Goal: Information Seeking & Learning: Learn about a topic

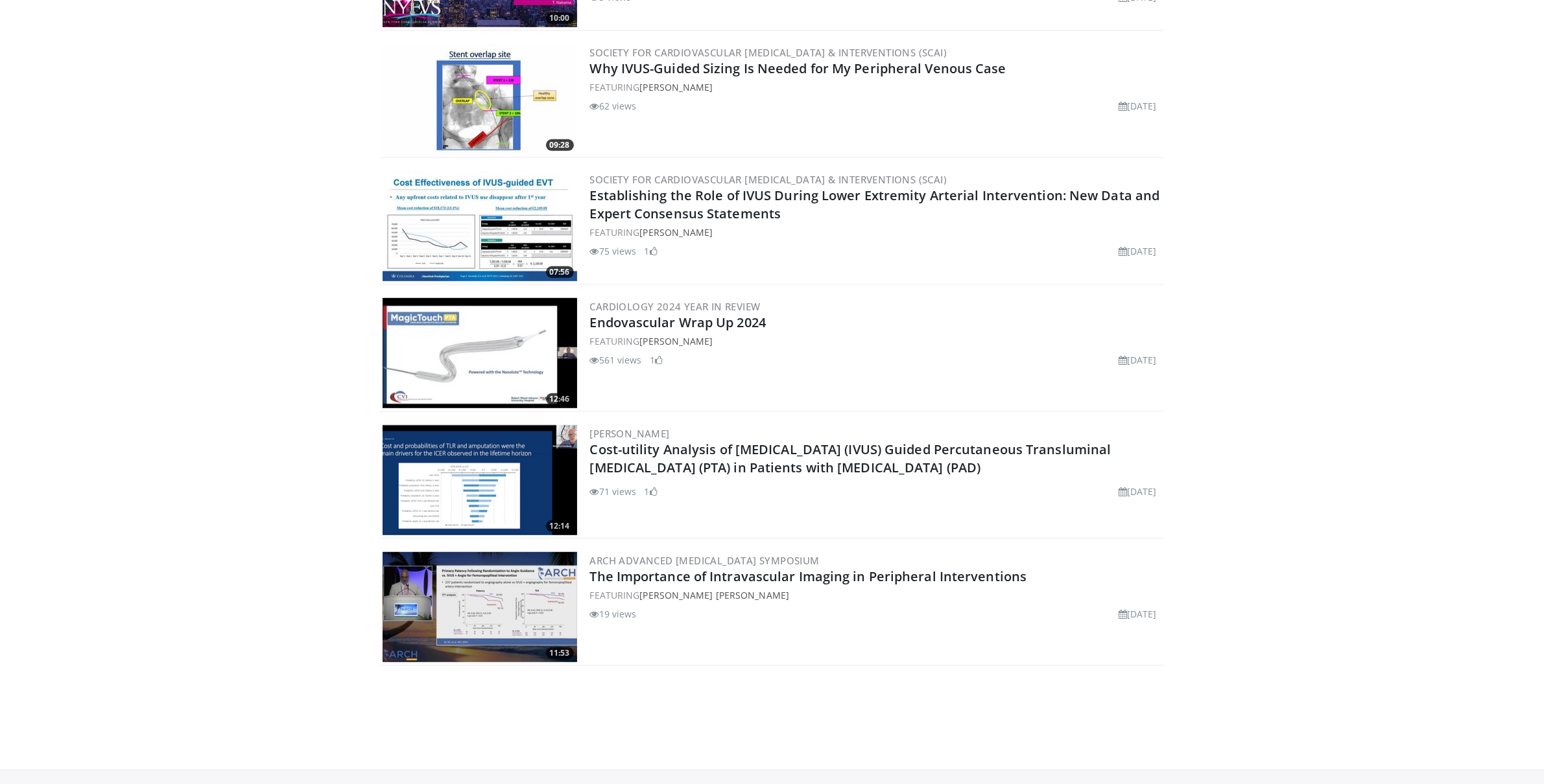
scroll to position [865, 0]
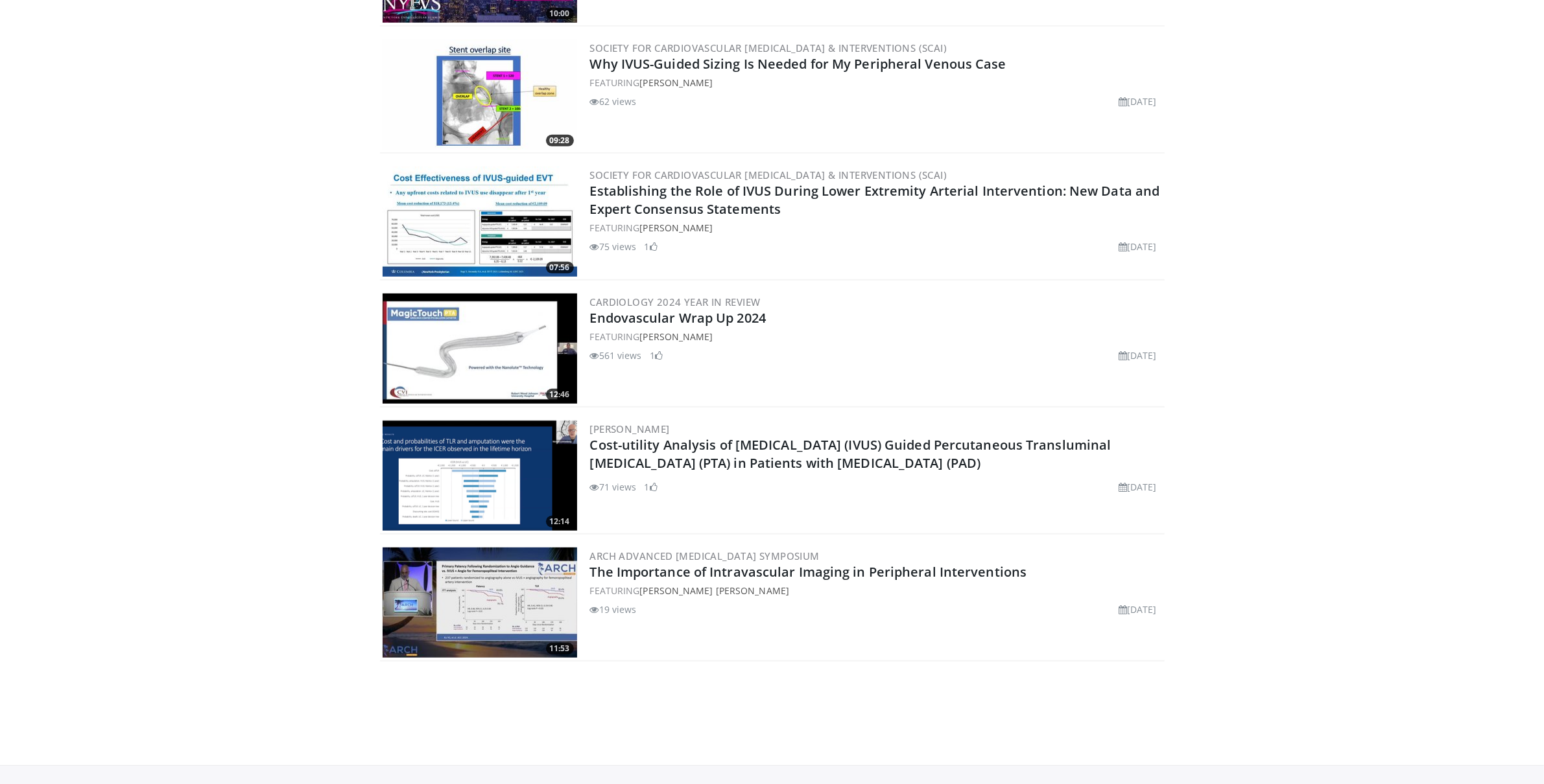
click at [513, 348] on img at bounding box center [479, 348] width 194 height 111
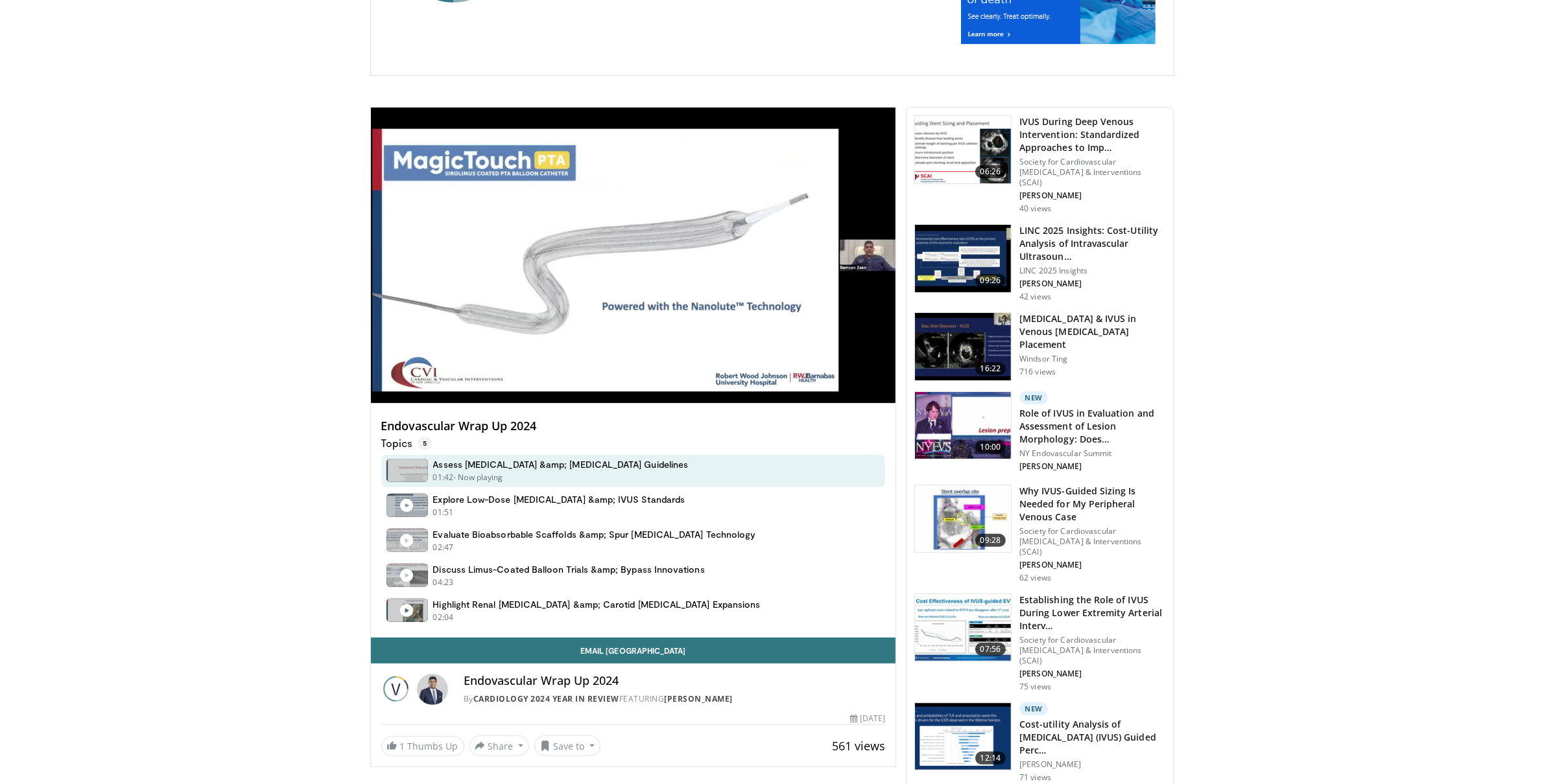
scroll to position [309, 0]
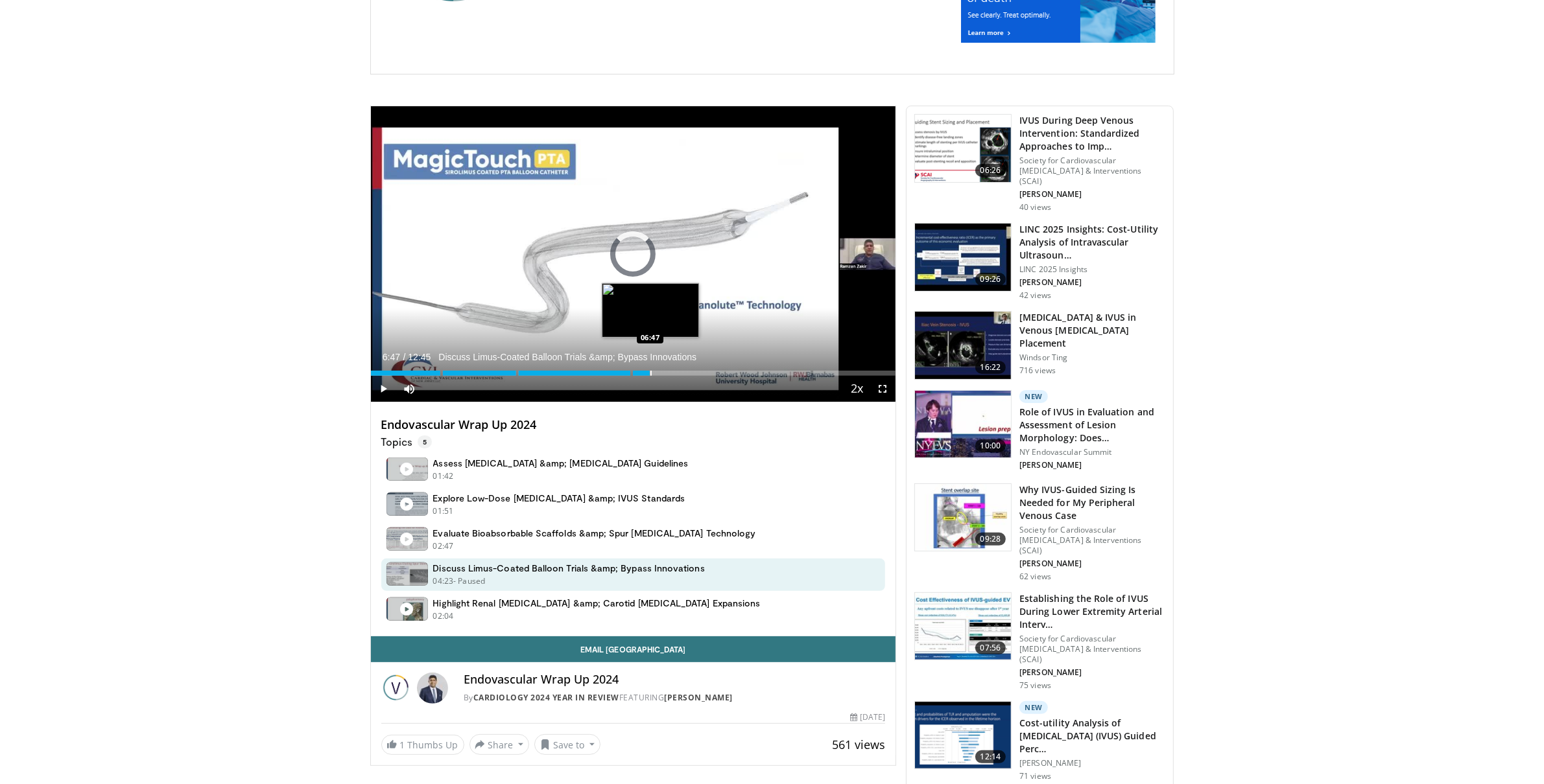
click at [650, 371] on div "Progress Bar" at bounding box center [650, 374] width 1 height 5
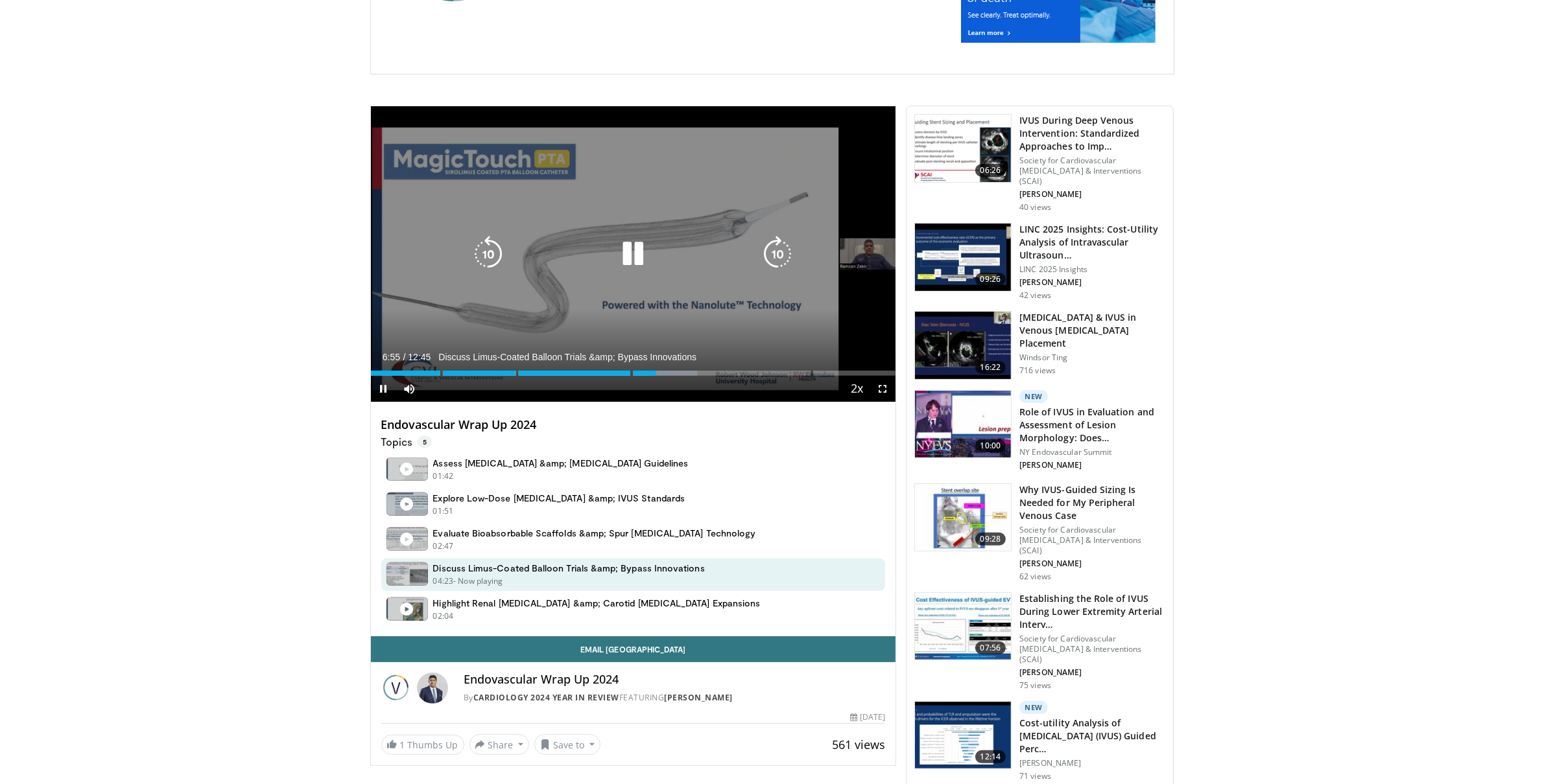
click at [635, 257] on icon "Video Player" at bounding box center [633, 254] width 37 height 37
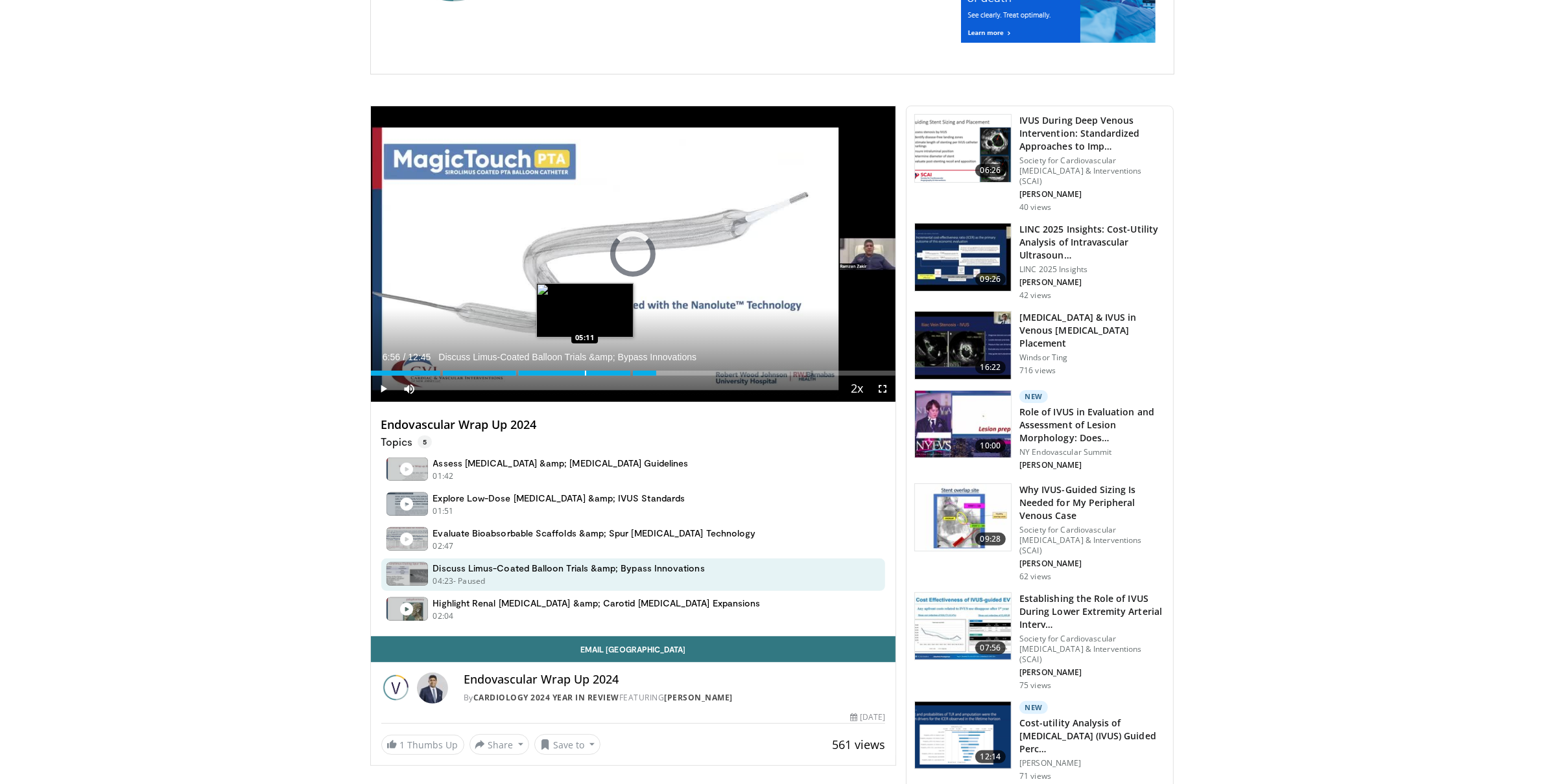
click at [585, 371] on div "Progress Bar" at bounding box center [585, 374] width 1 height 5
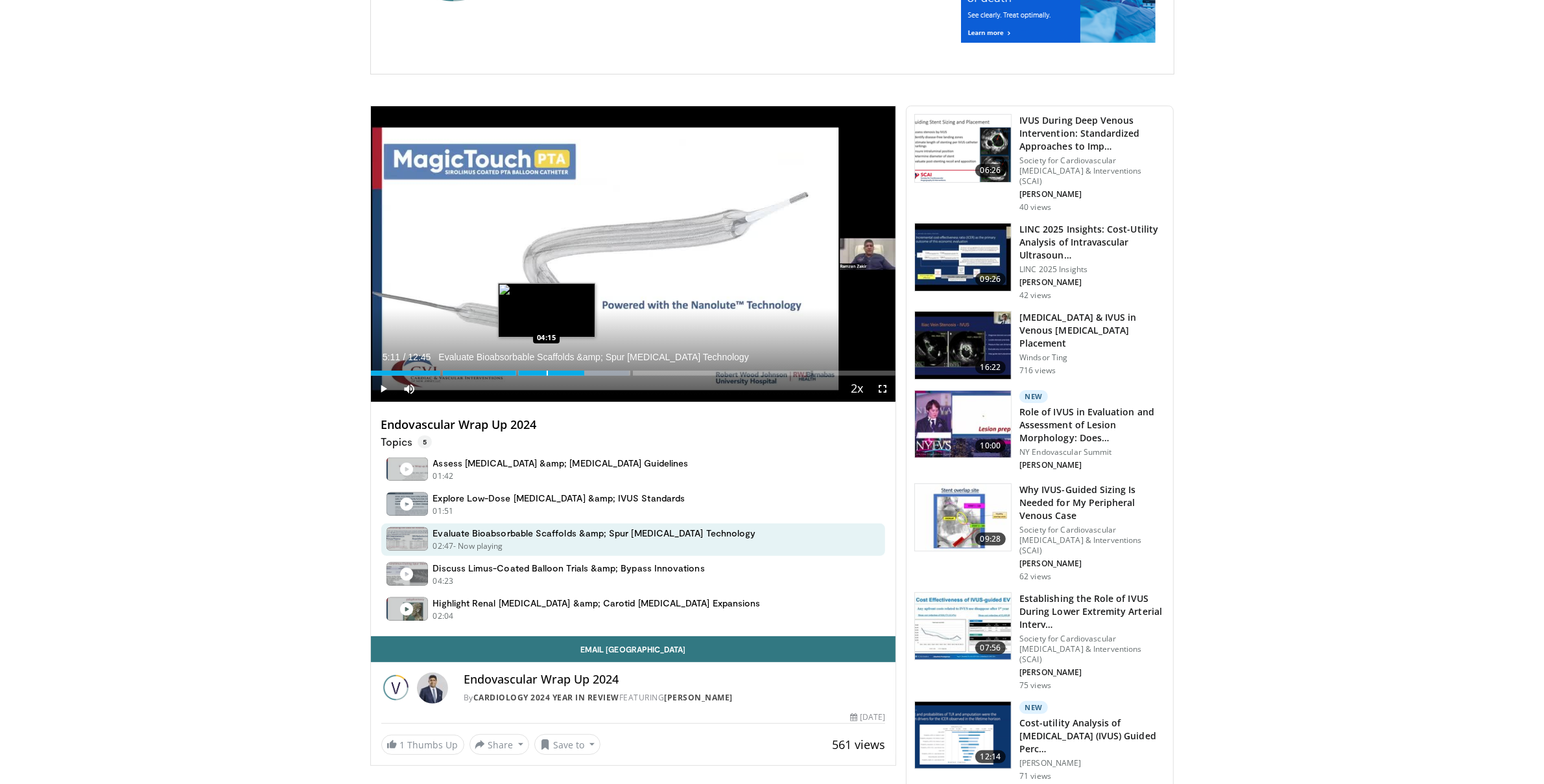
click at [546, 372] on div "Progress Bar" at bounding box center [546, 374] width 1 height 5
click at [532, 372] on div "Progress Bar" at bounding box center [532, 374] width 1 height 5
click at [382, 387] on span "Video Player" at bounding box center [384, 389] width 26 height 26
click at [525, 372] on div "Progress Bar" at bounding box center [525, 374] width 1 height 5
click at [385, 387] on span "Video Player" at bounding box center [384, 389] width 26 height 26
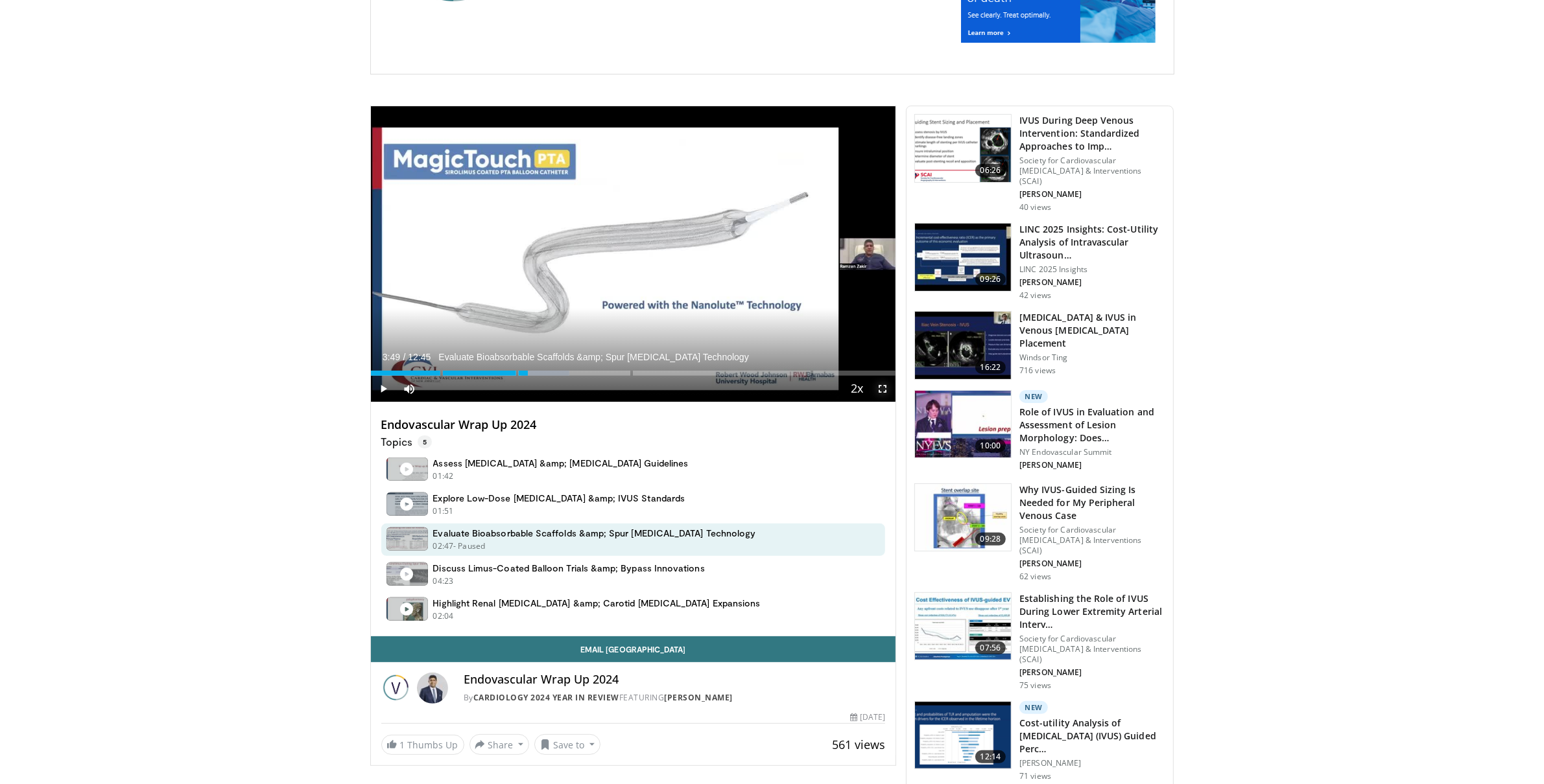
click at [882, 388] on span "Video Player" at bounding box center [883, 389] width 26 height 26
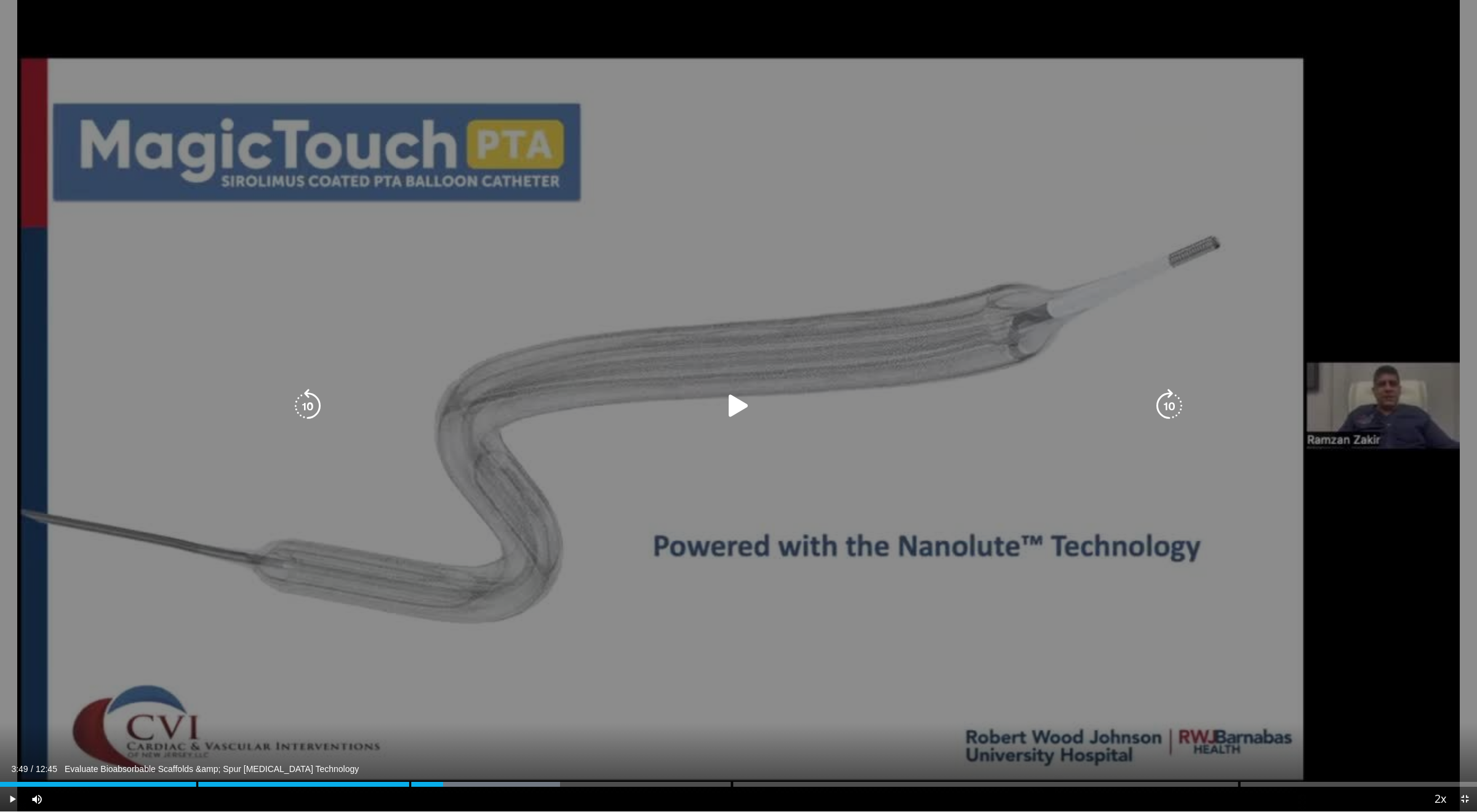
click at [734, 408] on icon "Video Player" at bounding box center [738, 406] width 35 height 35
click at [738, 412] on icon "Video Player" at bounding box center [738, 406] width 35 height 35
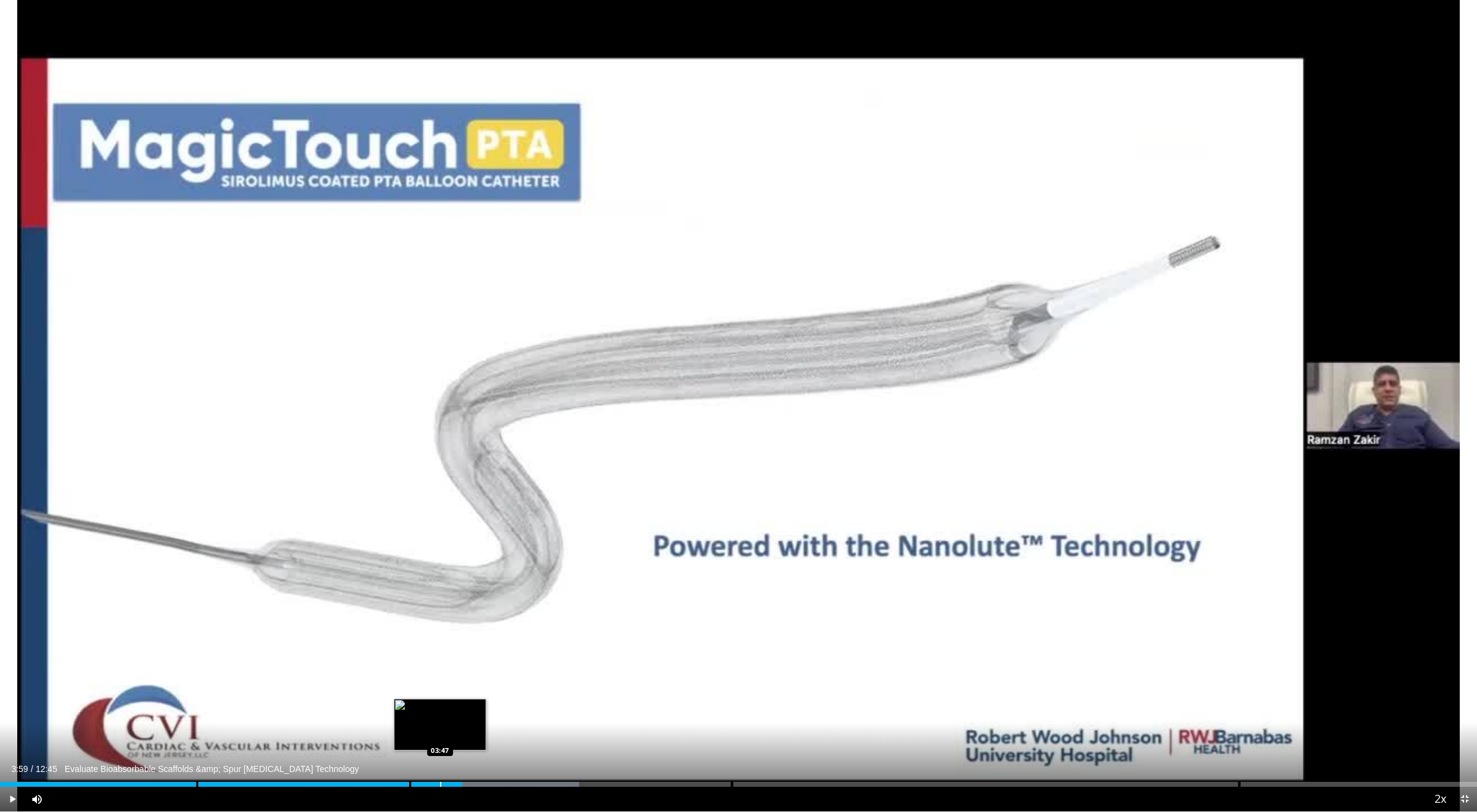
click at [440, 744] on div "Loaded : 39.22% 03:59 03:47" at bounding box center [738, 781] width 1477 height 12
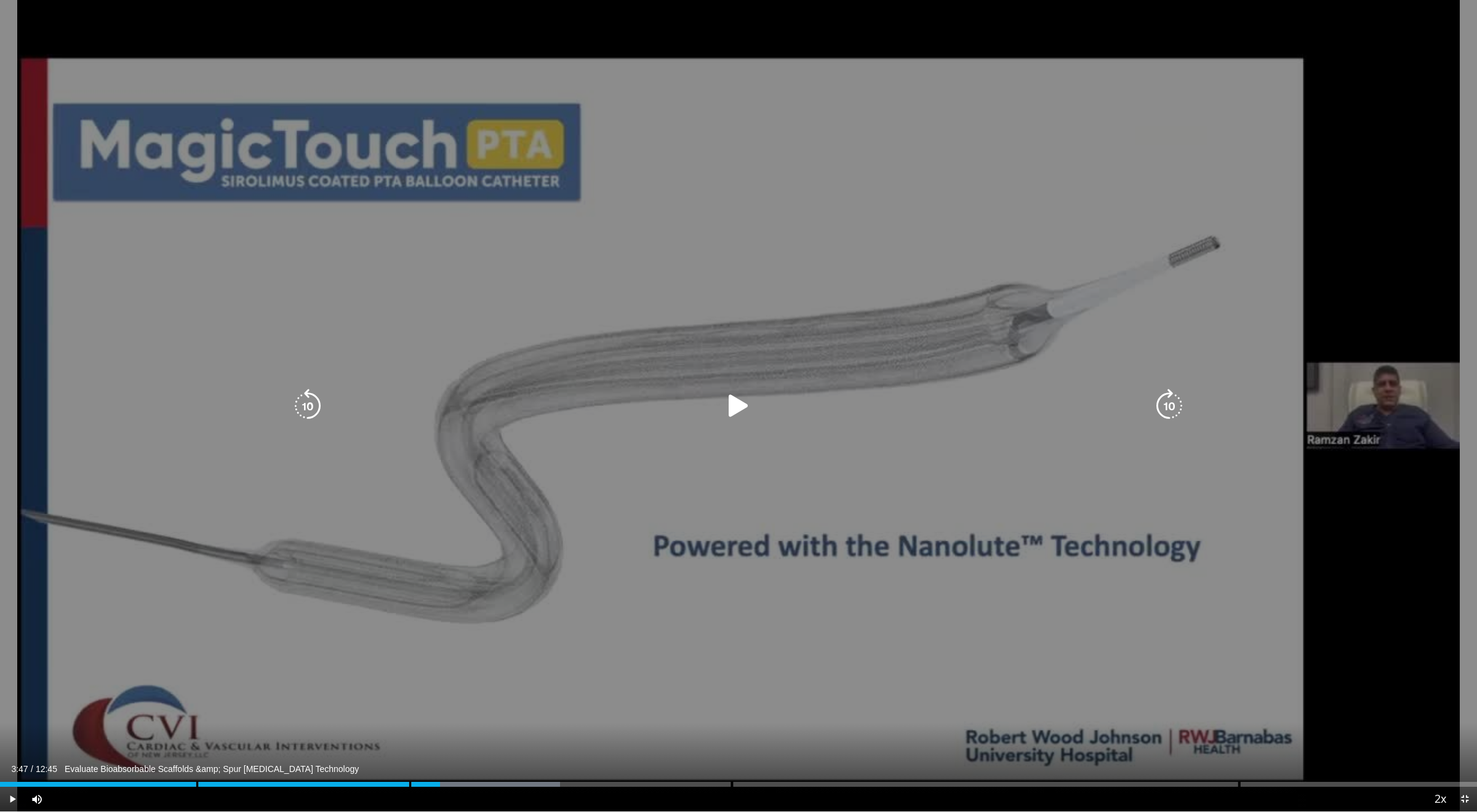
click at [6, 323] on div "10 seconds Tap to unmute" at bounding box center [738, 405] width 1477 height 811
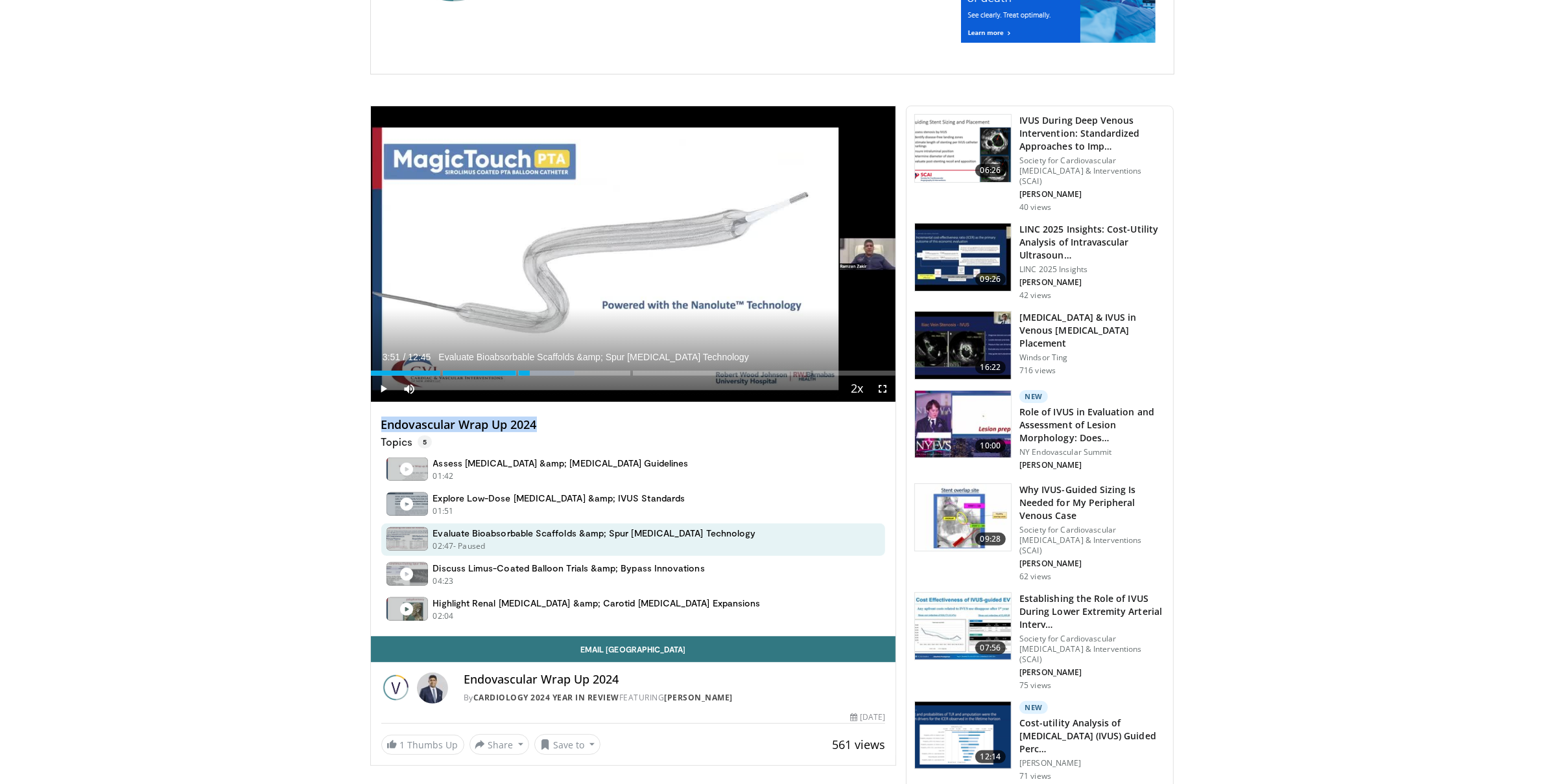
drag, startPoint x: 552, startPoint y: 422, endPoint x: 374, endPoint y: 413, distance: 178.2
click at [374, 413] on div "Endovascular Wrap Up 2024 Topics 5 Assess Peripheral Arterial Disease &amp; Isc…" at bounding box center [633, 519] width 525 height 234
copy h4 "Endovascular Wrap Up 2024"
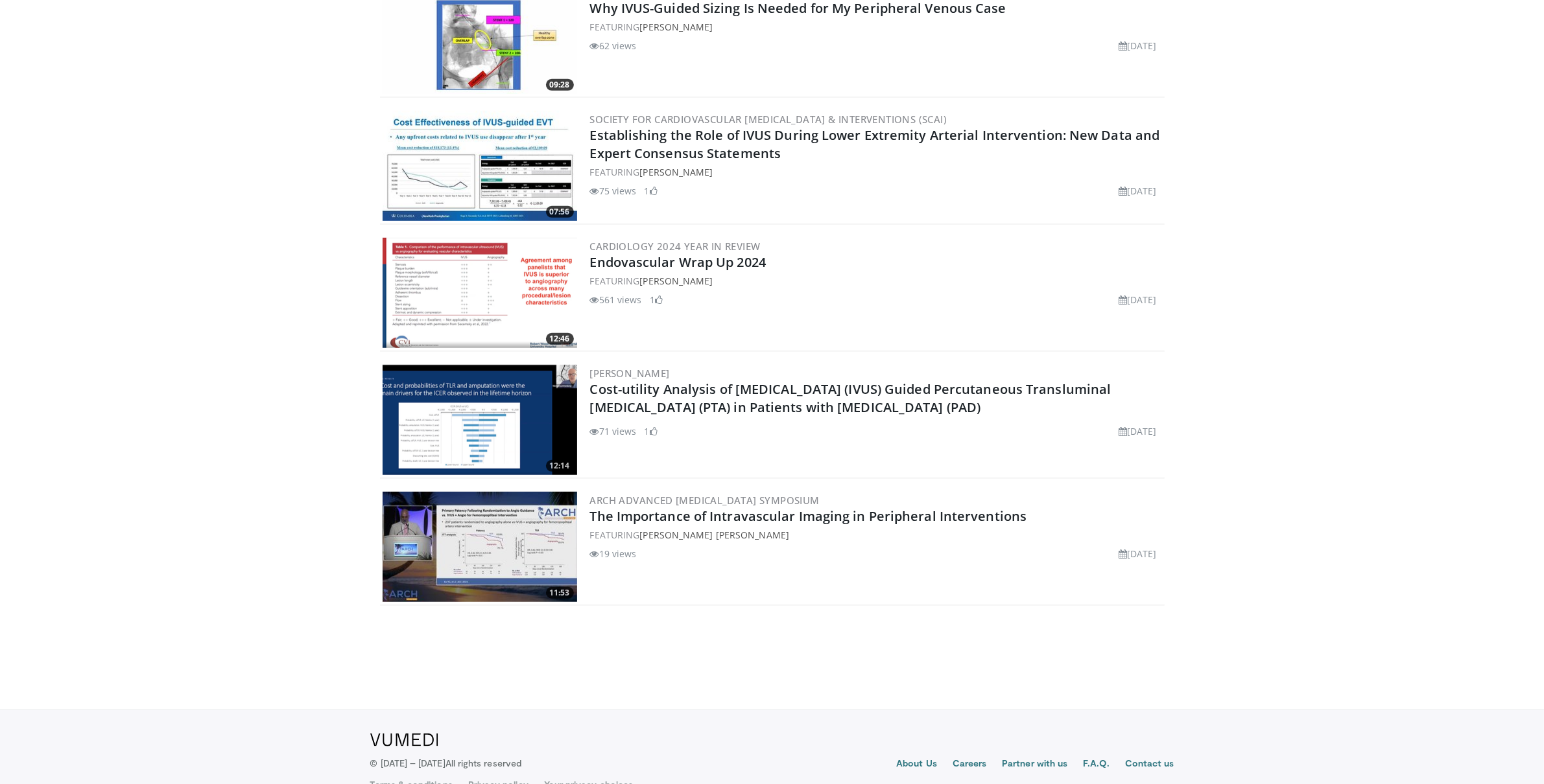
scroll to position [946, 0]
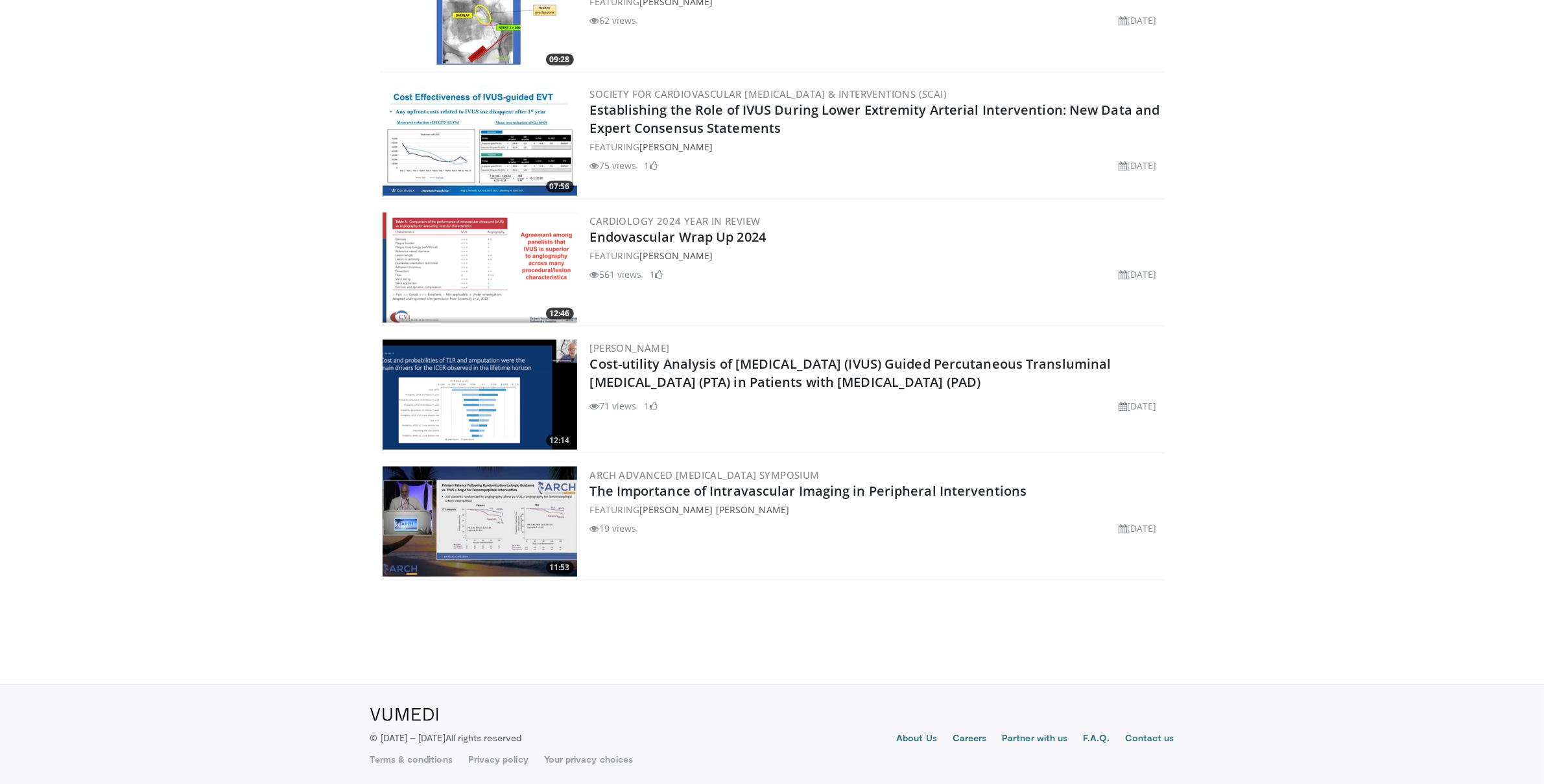
click at [513, 524] on img at bounding box center [479, 522] width 194 height 111
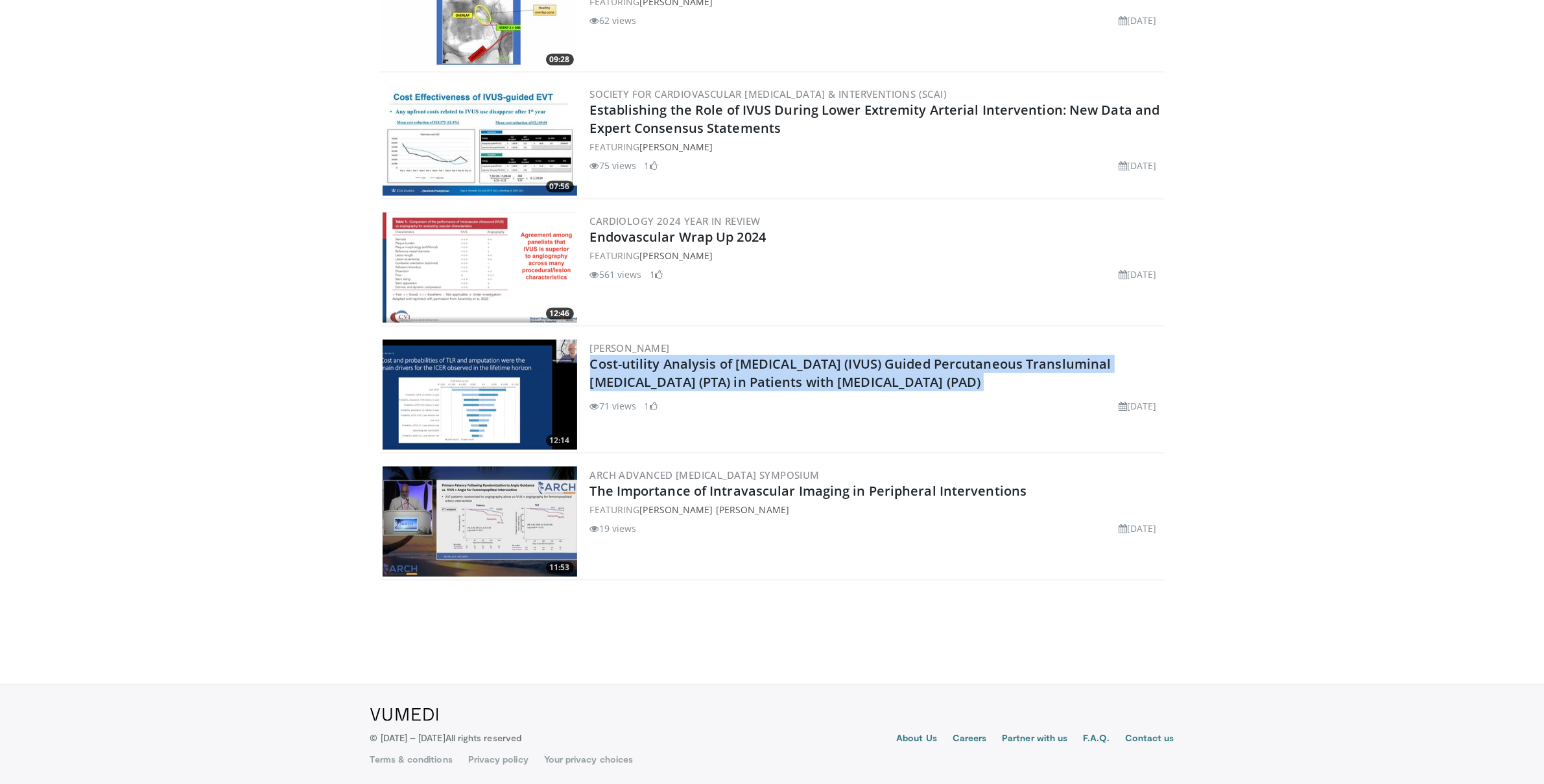
drag, startPoint x: 1036, startPoint y: 391, endPoint x: 588, endPoint y: 348, distance: 450.1
click at [588, 348] on div "12:14 Michael Lichtenberg Cost-utility Analysis of Intravascular Ultrasound (IV…" at bounding box center [772, 395] width 784 height 117
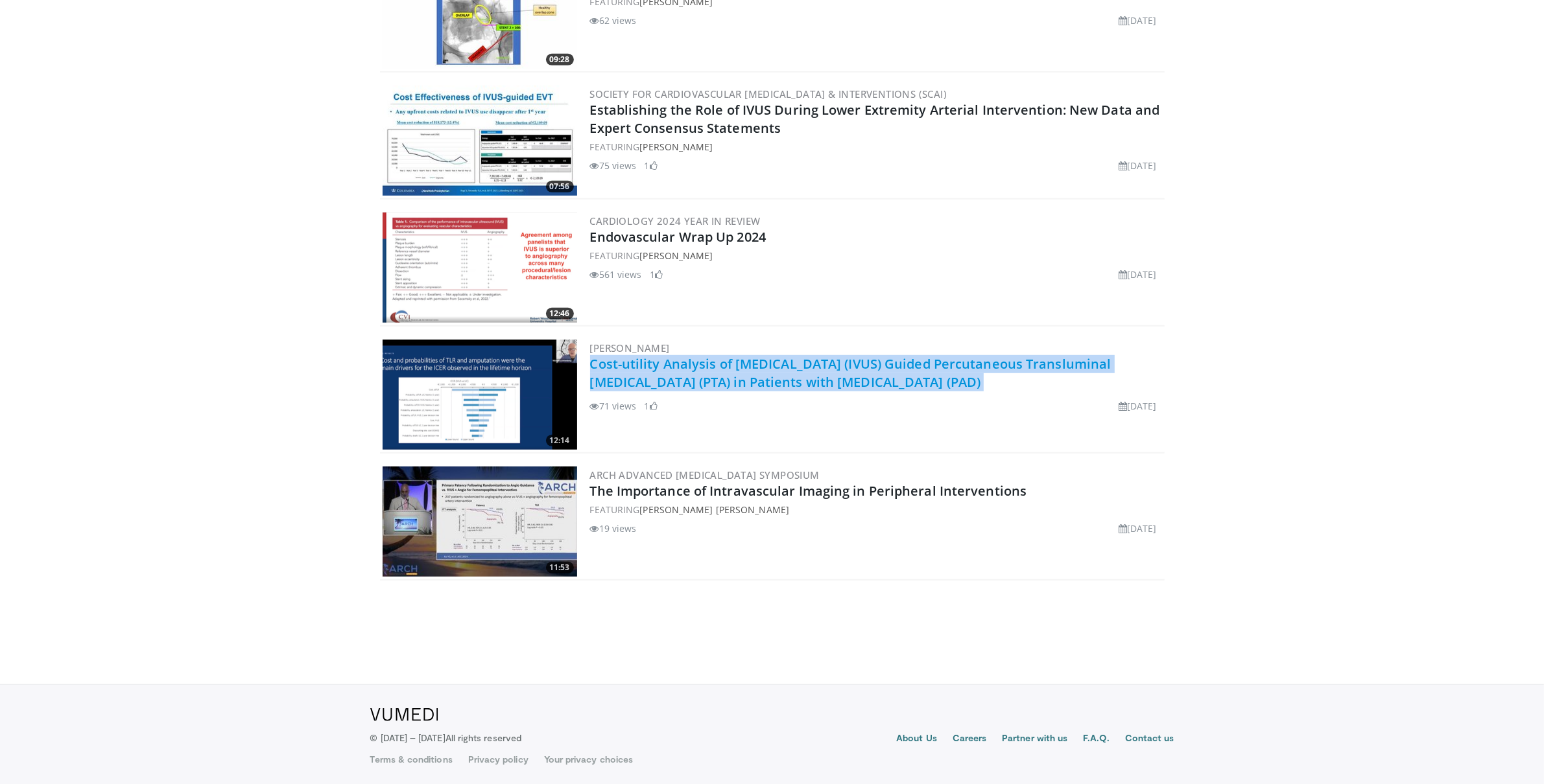
copy div "Michael Lichtenberg Cost-utility Analysis of Intravascular Ultrasound (IVUS) Gu…"
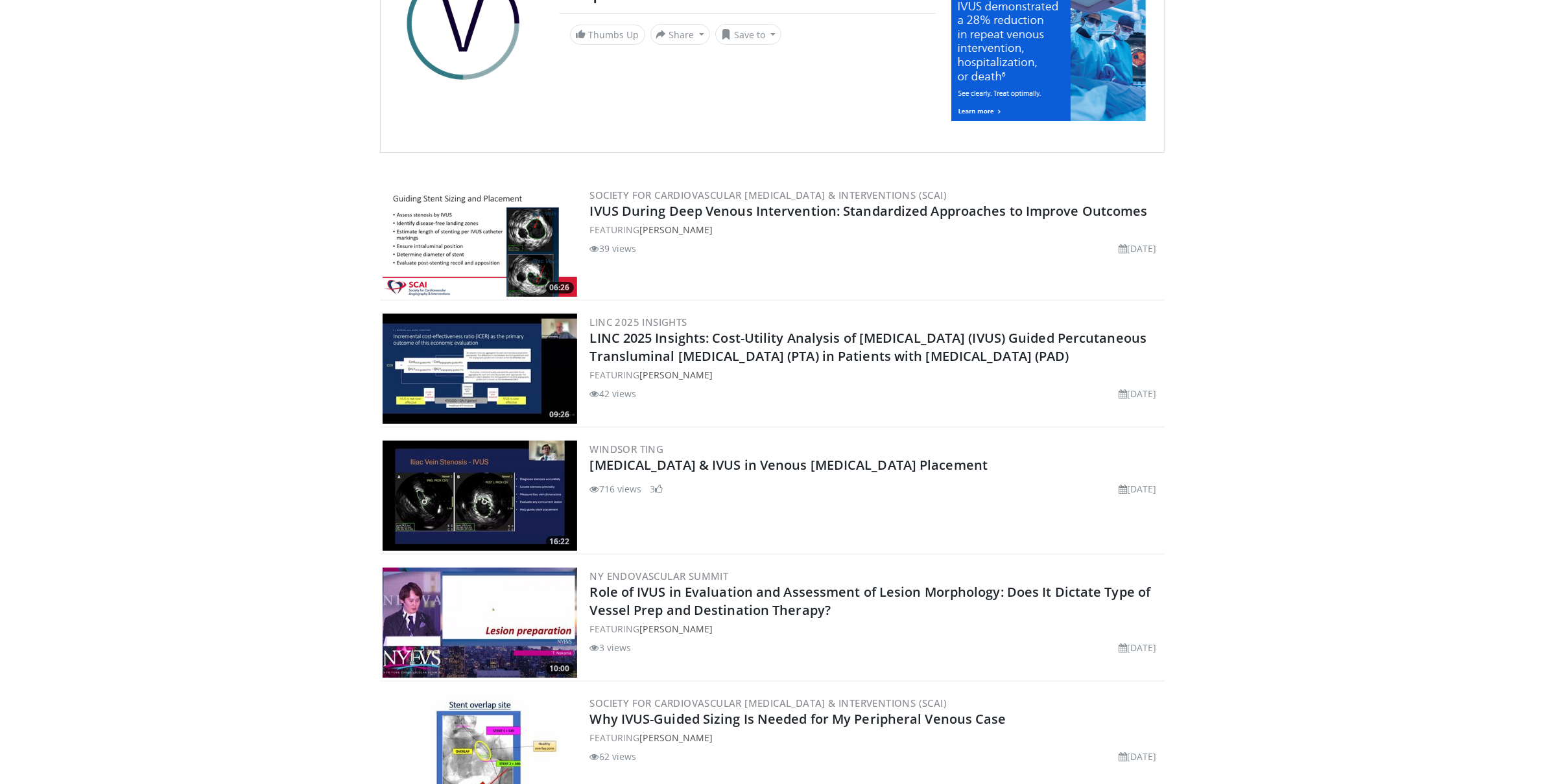
scroll to position [0, 0]
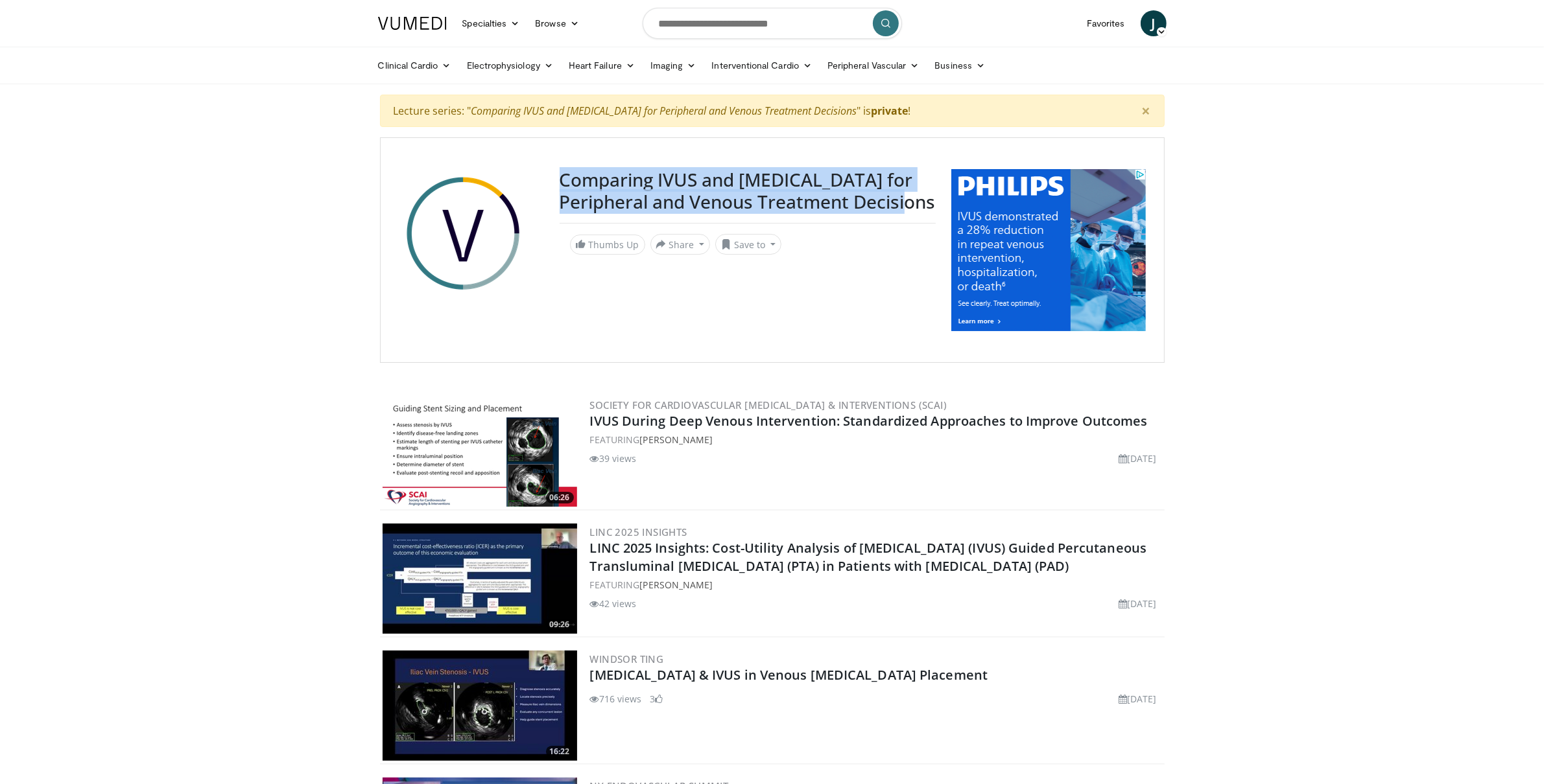
drag, startPoint x: 656, startPoint y: 217, endPoint x: 561, endPoint y: 176, distance: 103.5
click at [561, 176] on h3 "Comparing IVUS and Angiography for Peripheral and Venous Treatment Decisions" at bounding box center [748, 191] width 376 height 44
copy h3 "Comparing IVUS and Angiography for Peripheral and Venous Treatment Decisions"
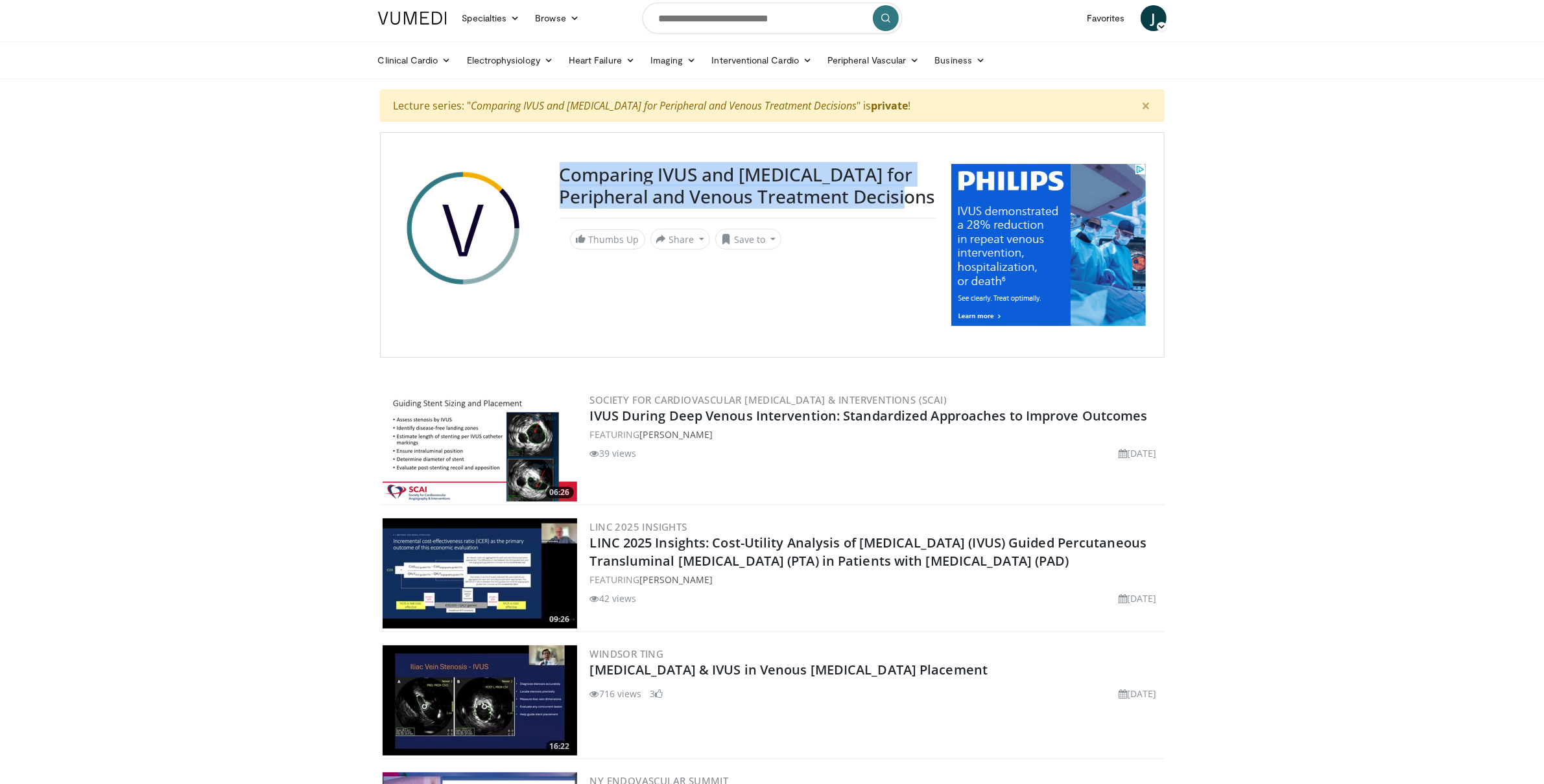
copy h3 "Comparing IVUS and Angiography for Peripheral and Venous Treatment Decisions"
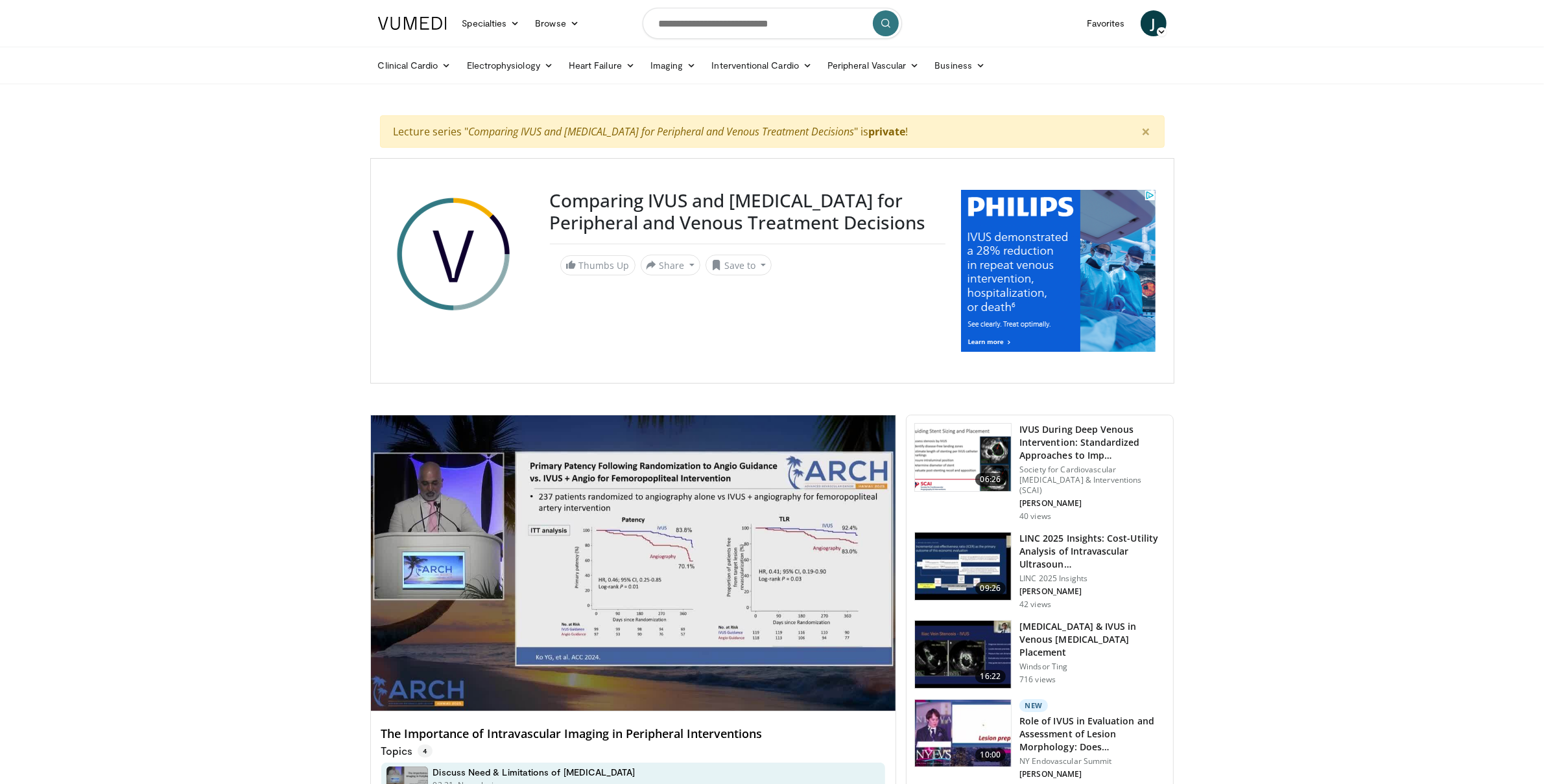
click at [1022, 247] on img at bounding box center [1057, 270] width 194 height 162
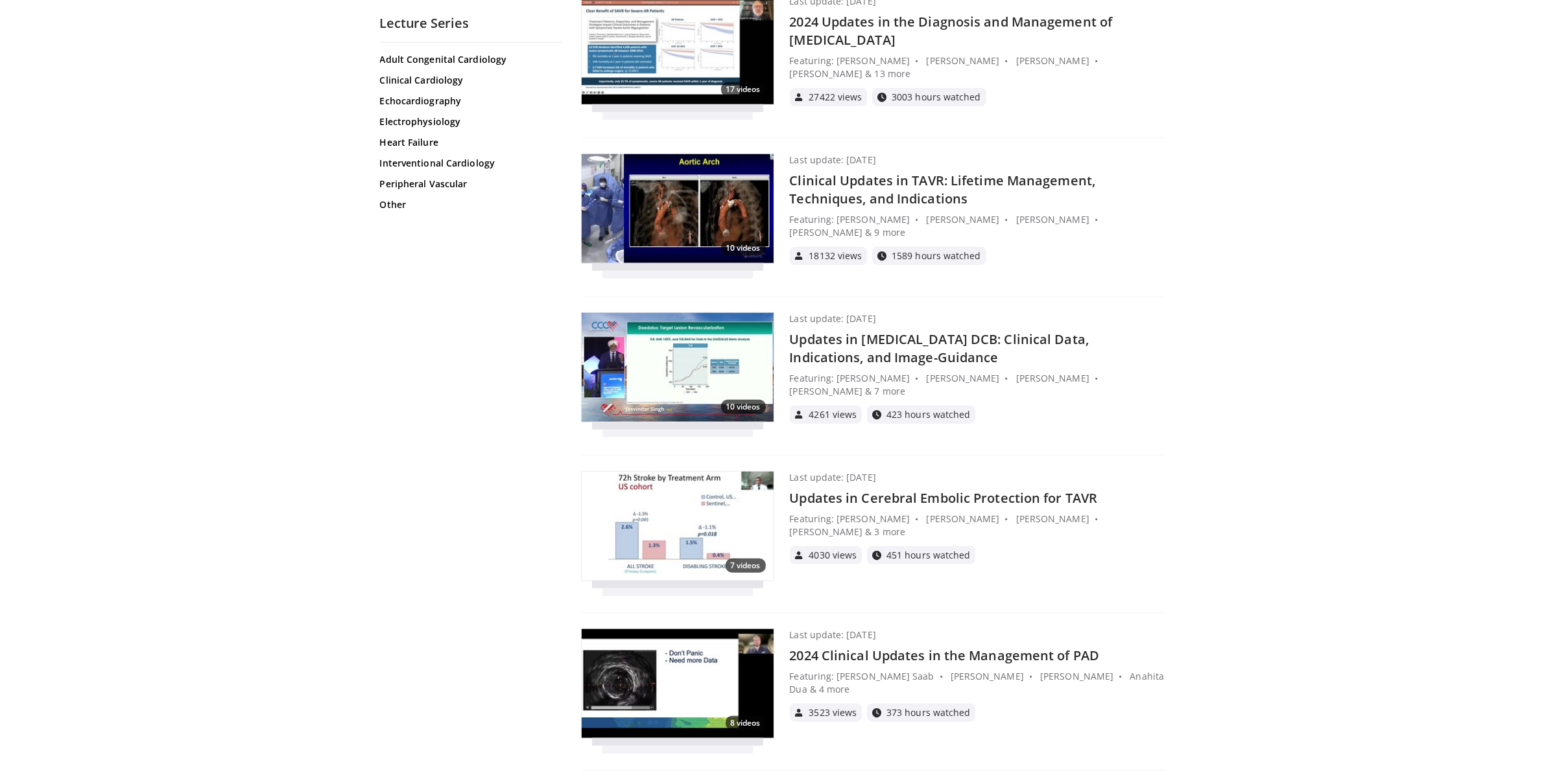
scroll to position [7422, 0]
